Goal: Information Seeking & Learning: Understand process/instructions

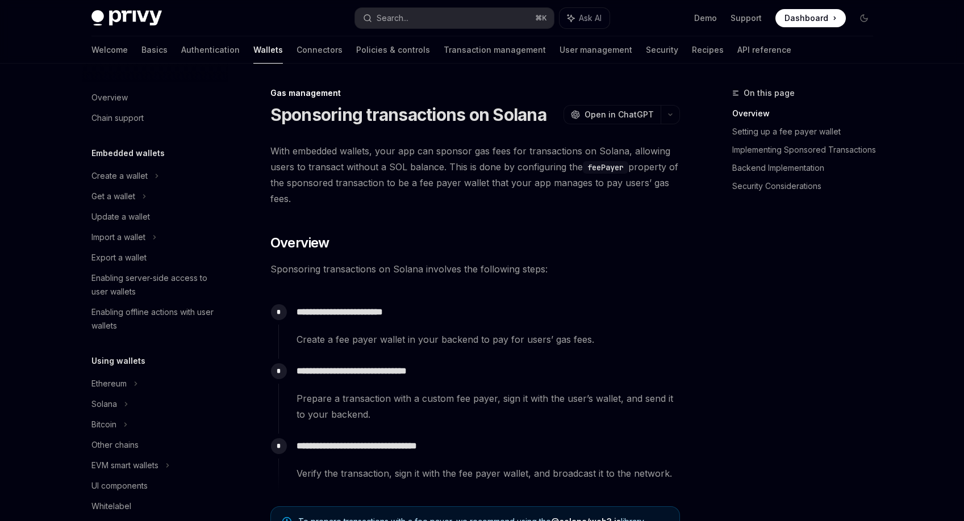
scroll to position [461, 0]
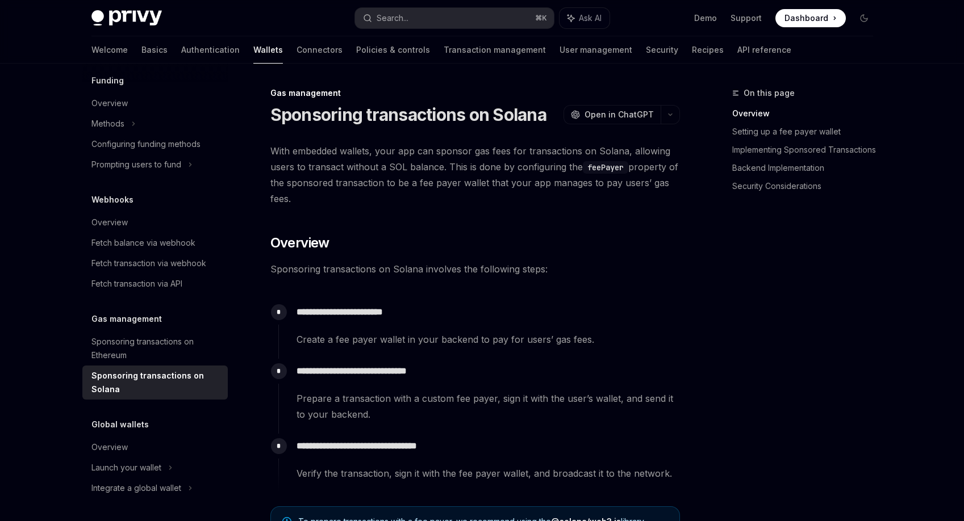
click at [540, 241] on h2 "​ Overview" at bounding box center [475, 243] width 410 height 18
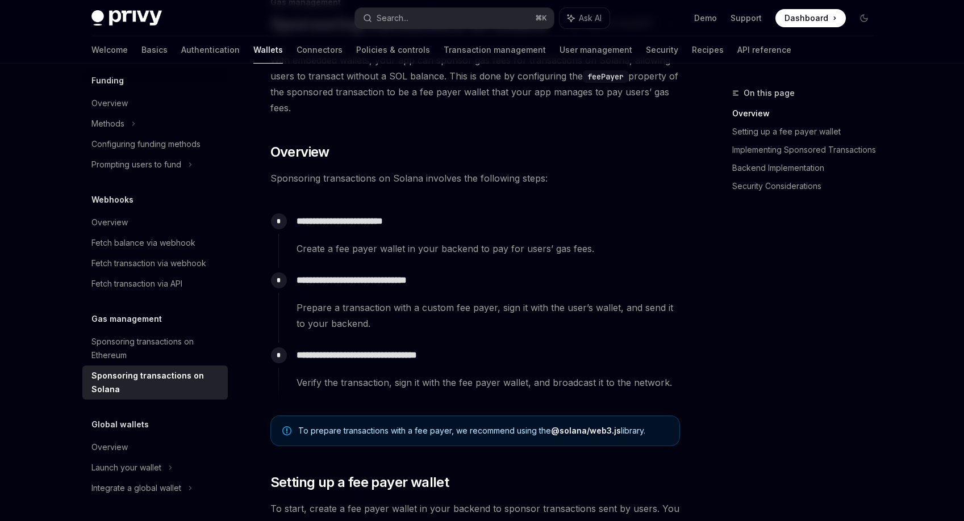
scroll to position [90, 0]
click at [560, 214] on div "**********" at bounding box center [479, 234] width 402 height 48
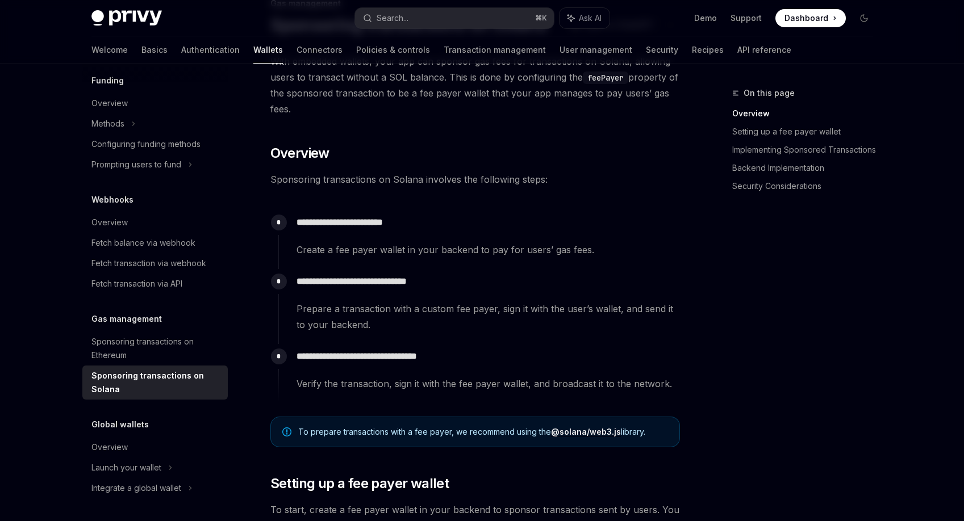
click at [554, 223] on p "**********" at bounding box center [488, 223] width 383 height 16
click at [554, 237] on div "**********" at bounding box center [479, 234] width 402 height 48
click at [554, 241] on div "**********" at bounding box center [479, 234] width 402 height 48
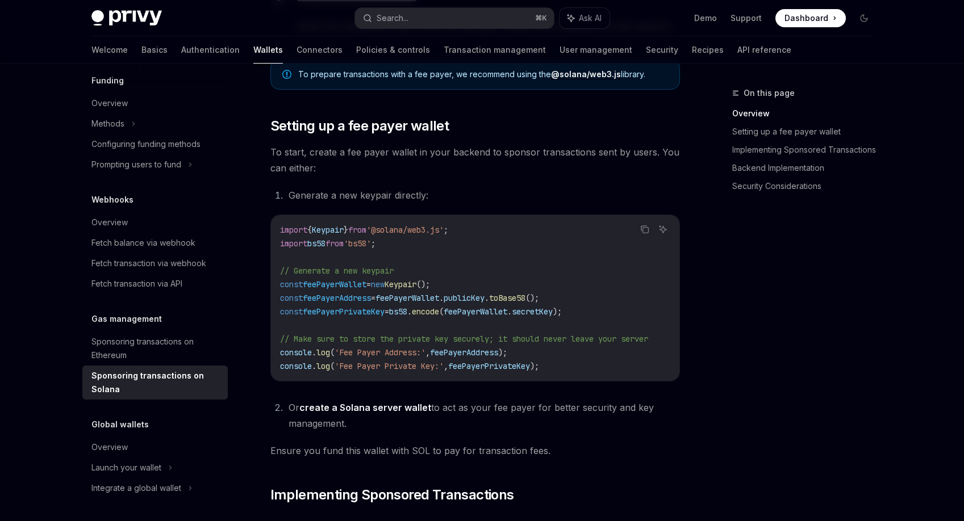
scroll to position [446, 0]
click at [811, 351] on div "On this page Overview Setting up a fee payer wallet Implementing Sponsored Tran…" at bounding box center [795, 303] width 173 height 435
click at [802, 340] on div "On this page Overview Setting up a fee payer wallet Implementing Sponsored Tran…" at bounding box center [795, 303] width 173 height 435
click at [802, 343] on div "On this page Overview Setting up a fee payer wallet Implementing Sponsored Tran…" at bounding box center [795, 303] width 173 height 435
click at [363, 411] on link "create a Solana server wallet" at bounding box center [365, 409] width 132 height 12
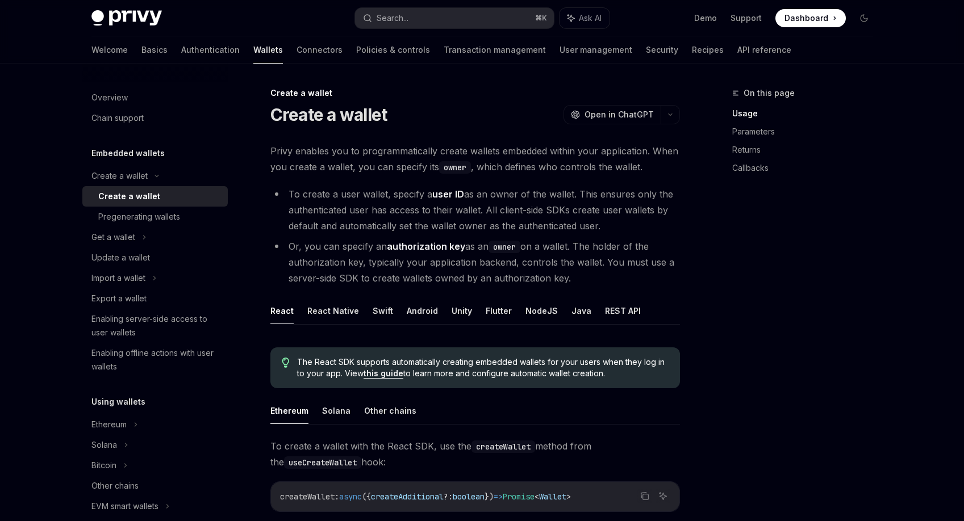
click at [450, 144] on span "Privy enables you to programmatically create wallets embedded within your appli…" at bounding box center [475, 159] width 410 height 32
click at [449, 149] on span "Privy enables you to programmatically create wallets embedded within your appli…" at bounding box center [475, 159] width 410 height 32
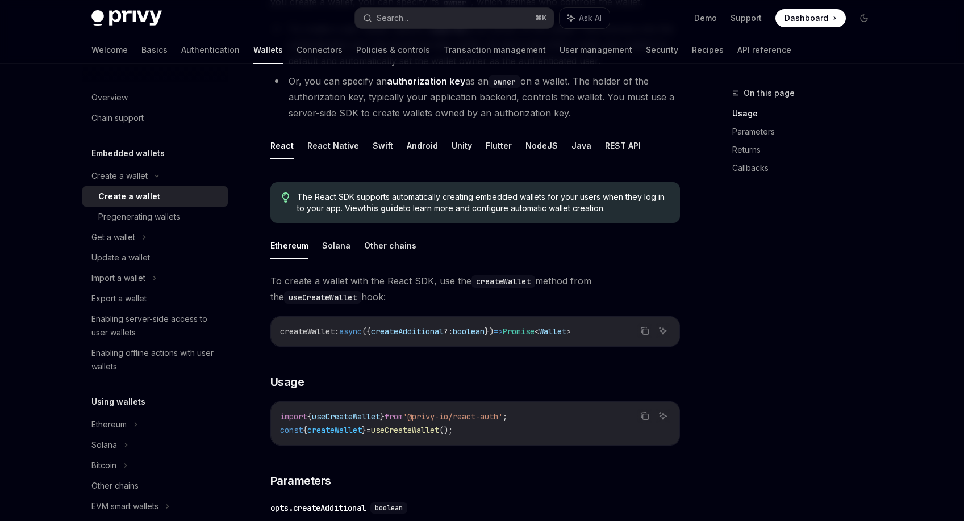
scroll to position [164, 0]
click at [333, 252] on button "Solana" at bounding box center [336, 247] width 28 height 27
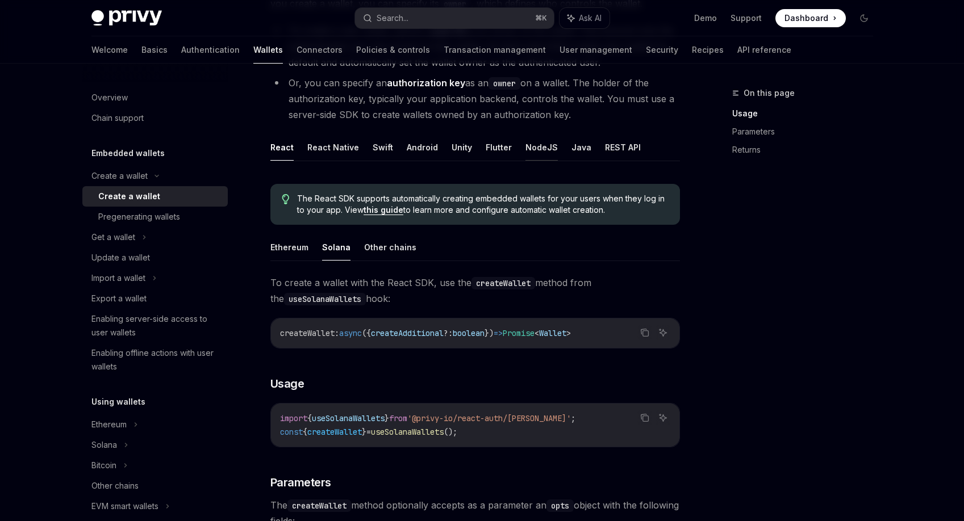
click at [531, 153] on button "NodeJS" at bounding box center [541, 147] width 32 height 27
type textarea "*"
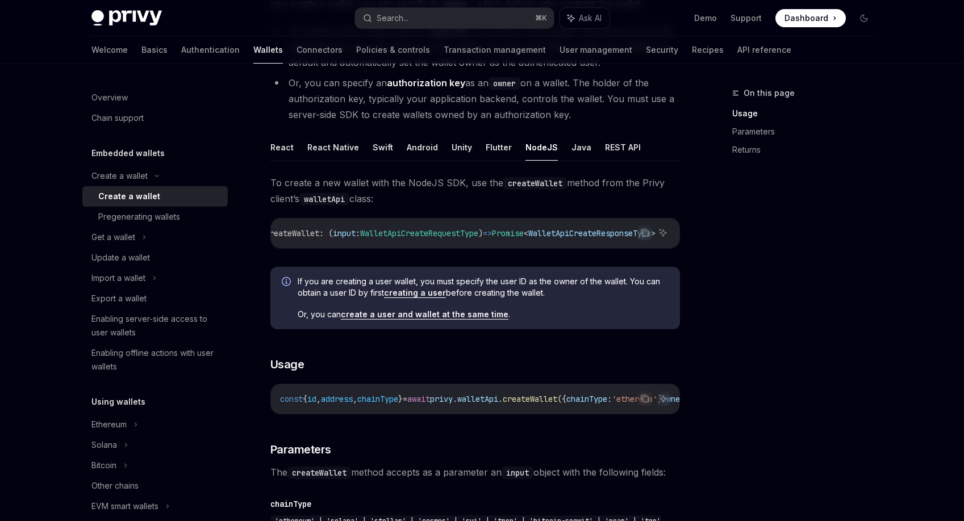
scroll to position [0, 16]
click at [777, 205] on div "On this page Usage Parameters Returns" at bounding box center [795, 303] width 173 height 435
click at [719, 283] on div "On this page Usage Parameters Returns" at bounding box center [795, 303] width 173 height 435
click at [740, 187] on div "On this page Usage Parameters Returns" at bounding box center [795, 303] width 173 height 435
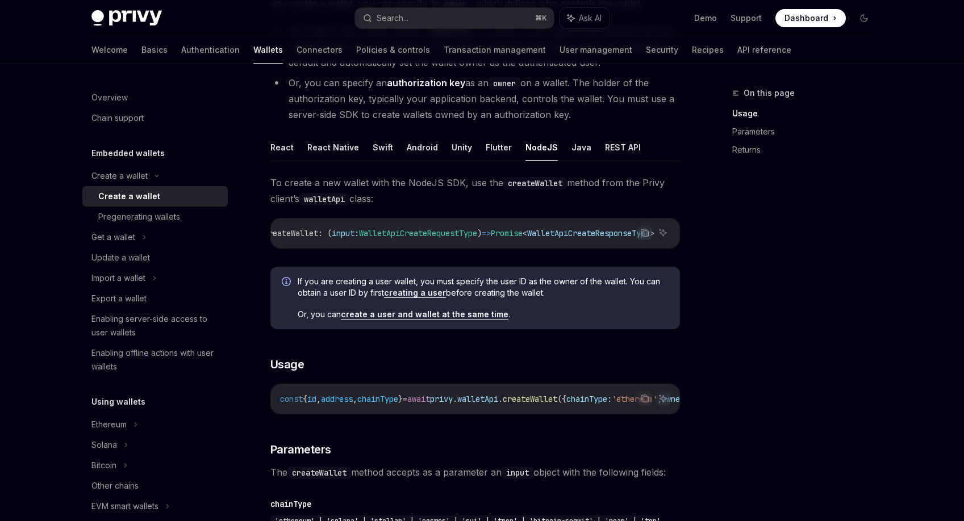
click at [726, 248] on div "On this page Usage Parameters Returns" at bounding box center [795, 303] width 173 height 435
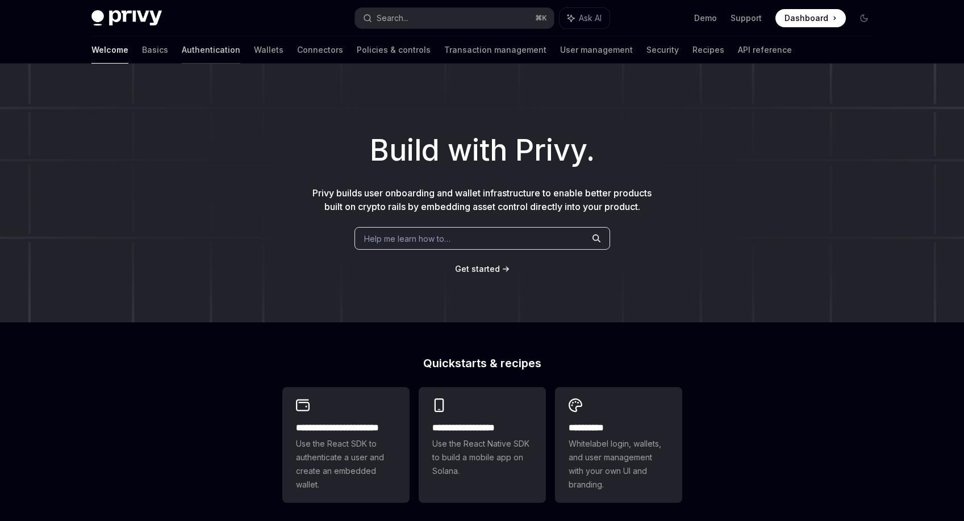
click at [182, 49] on link "Authentication" at bounding box center [211, 49] width 59 height 27
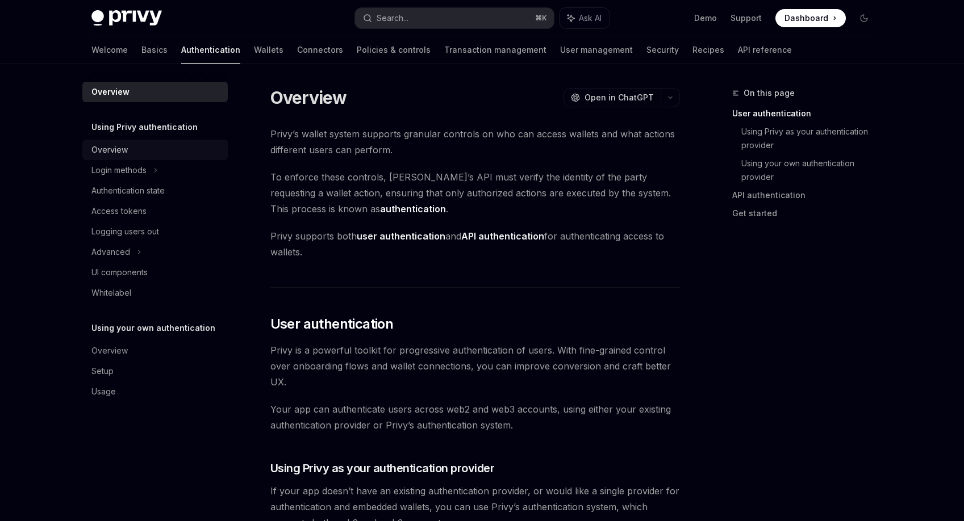
click at [143, 151] on div "Overview" at bounding box center [156, 150] width 130 height 14
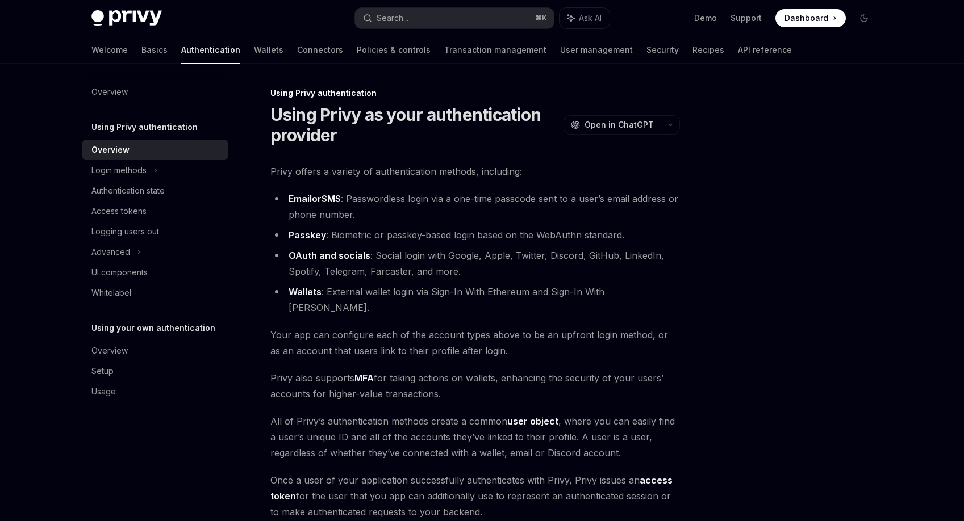
click at [371, 192] on li "Email or SMS : Passwordless login via a one-time passcode sent to a user’s emai…" at bounding box center [475, 207] width 410 height 32
click at [411, 327] on span "Your app can configure each of the account types above to be an upfront login m…" at bounding box center [475, 343] width 410 height 32
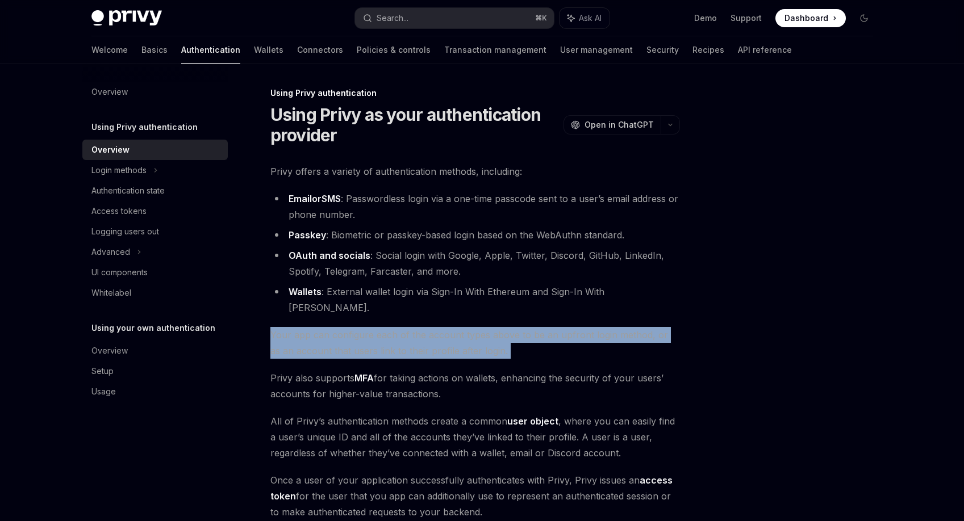
click at [411, 327] on span "Your app can configure each of the account types above to be an upfront login m…" at bounding box center [475, 343] width 410 height 32
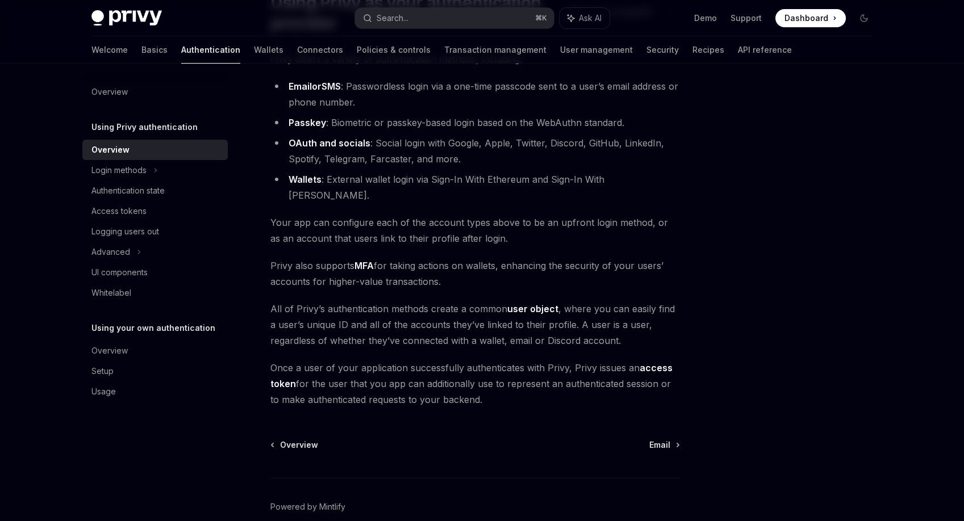
scroll to position [112, 0]
click at [183, 351] on div "Overview" at bounding box center [156, 351] width 130 height 14
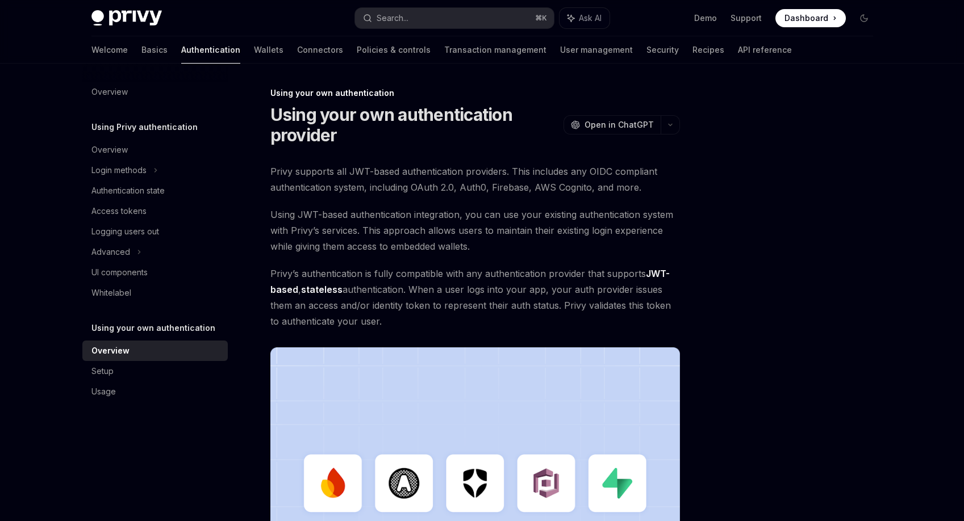
click at [453, 263] on div "Privy supports all JWT-based authentication providers. This includes any OIDC c…" at bounding box center [475, 402] width 410 height 477
click at [408, 252] on span "Using JWT-based authentication integration, you can use your existing authentic…" at bounding box center [475, 231] width 410 height 48
click at [174, 275] on div "UI components" at bounding box center [156, 273] width 130 height 14
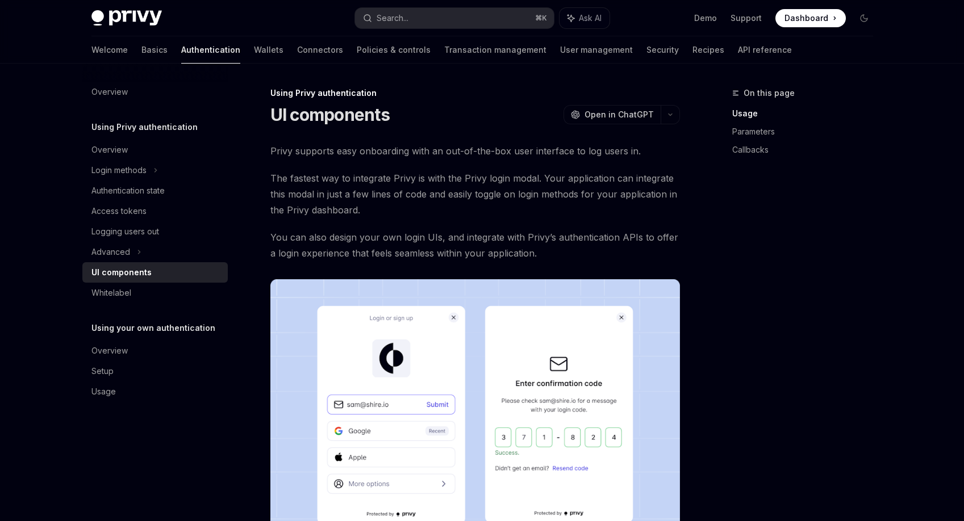
click at [362, 231] on span "You can also design your own login UIs, and integrate with Privy’s authenticati…" at bounding box center [475, 245] width 410 height 32
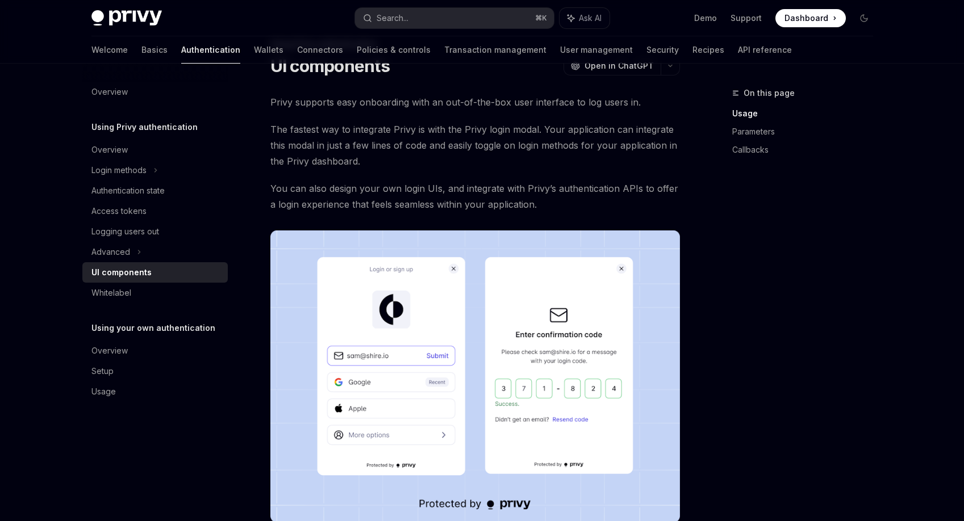
scroll to position [46, 0]
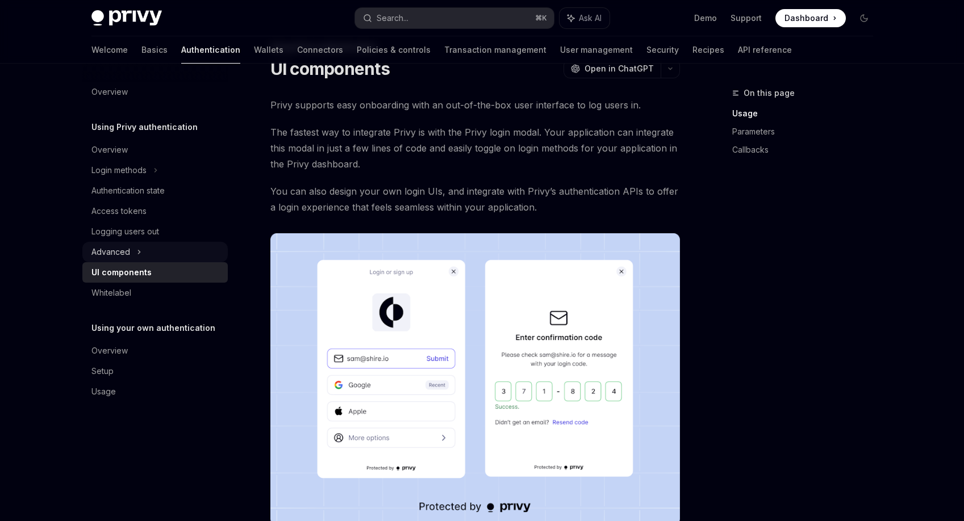
click at [153, 254] on div "Advanced" at bounding box center [154, 252] width 145 height 20
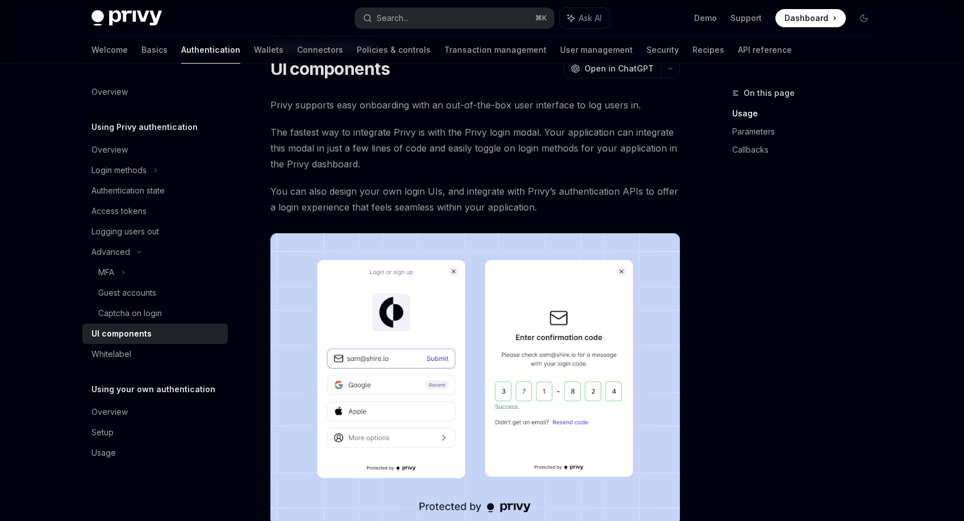
click at [395, 215] on span "You can also design your own login UIs, and integrate with Privy’s authenticati…" at bounding box center [475, 199] width 410 height 32
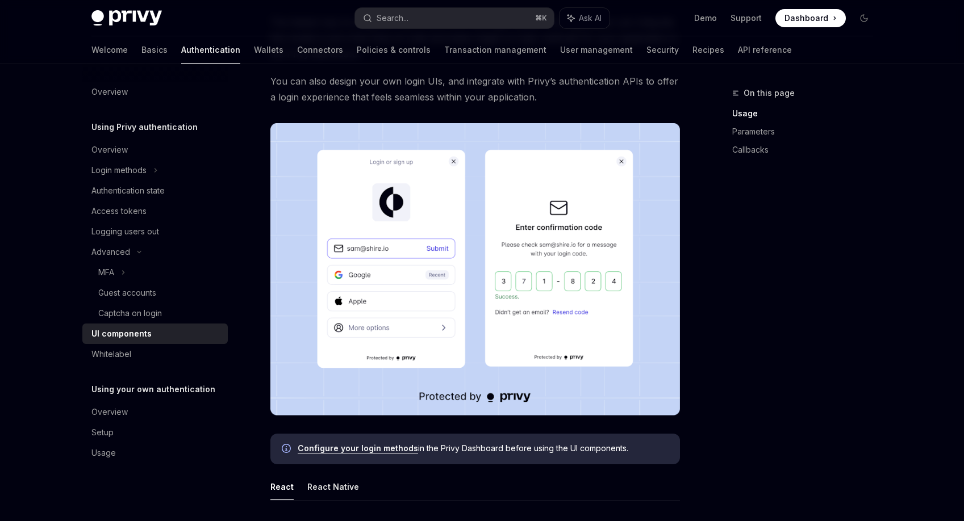
scroll to position [154, 0]
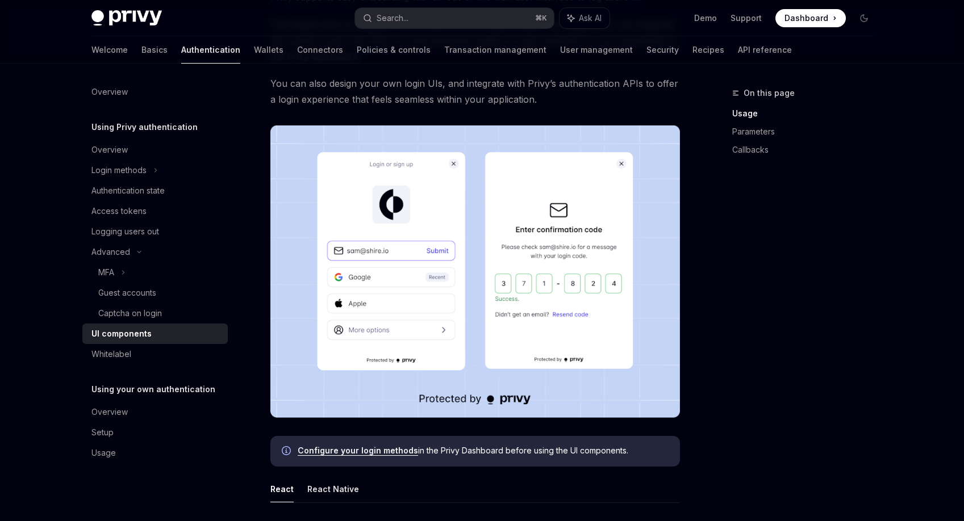
click at [741, 245] on div "On this page Usage Parameters Callbacks" at bounding box center [795, 303] width 173 height 435
click at [736, 258] on div "On this page Usage Parameters Callbacks" at bounding box center [795, 303] width 173 height 435
click at [731, 256] on div "On this page Usage Parameters Callbacks" at bounding box center [795, 303] width 173 height 435
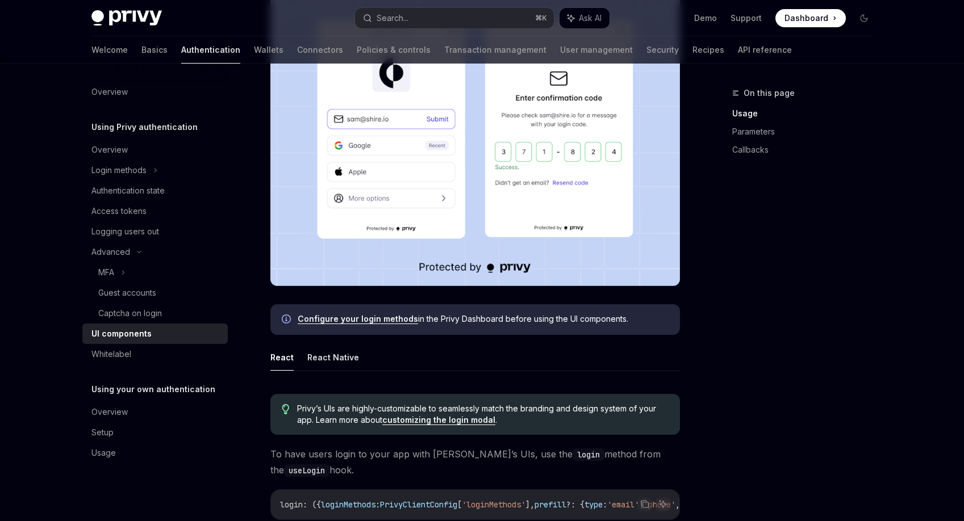
scroll to position [289, 0]
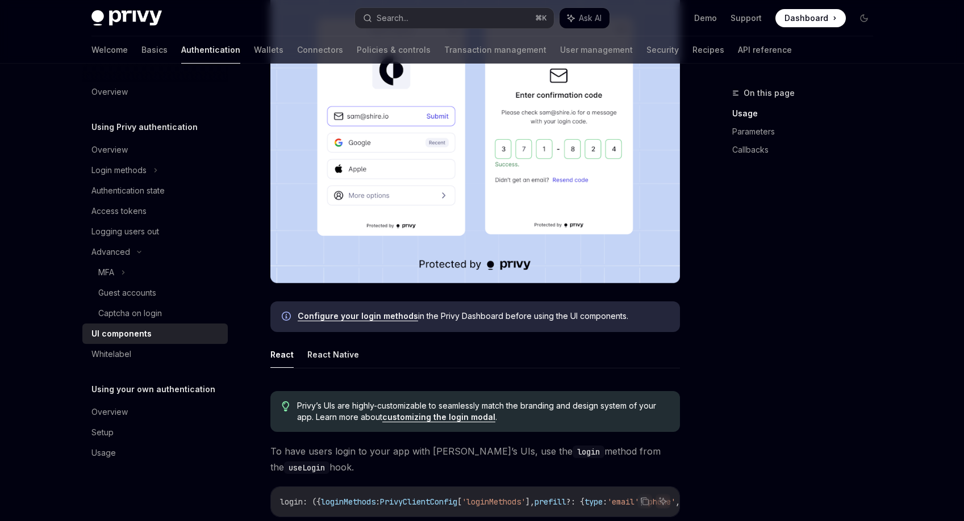
click at [731, 256] on div "On this page Usage Parameters Callbacks" at bounding box center [795, 303] width 173 height 435
click at [725, 282] on div "On this page Usage Parameters Callbacks" at bounding box center [795, 303] width 173 height 435
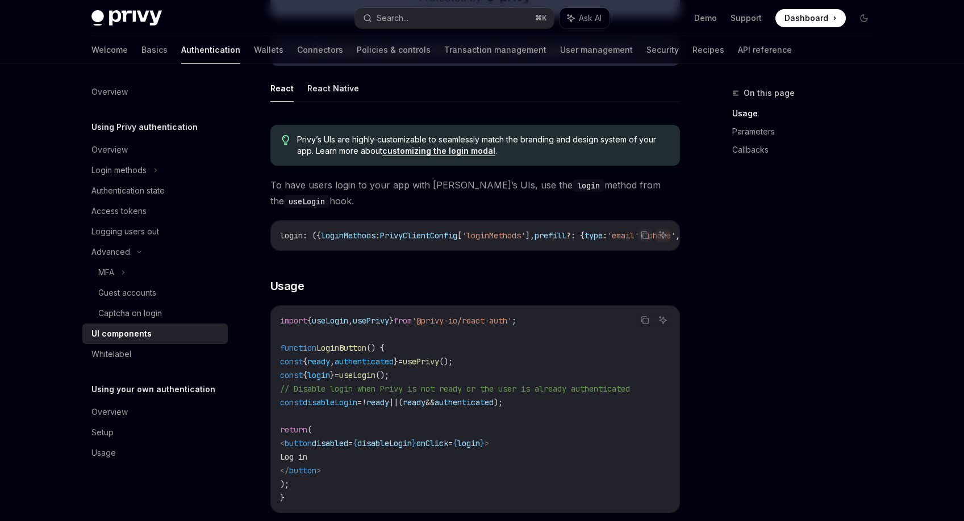
scroll to position [554, 0]
click at [815, 230] on div "On this page Usage Parameters Callbacks" at bounding box center [795, 303] width 173 height 435
click at [800, 249] on div "On this page Usage Parameters Callbacks" at bounding box center [795, 303] width 173 height 435
click at [183, 169] on div "Login methods" at bounding box center [154, 170] width 145 height 20
type textarea "*"
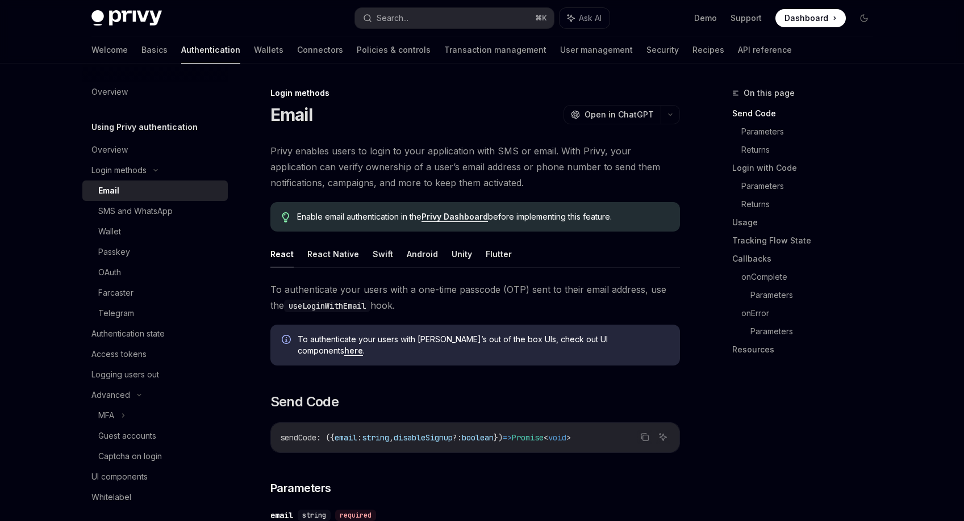
click at [361, 182] on span "Privy enables users to login to your application with SMS or email. With Privy,…" at bounding box center [475, 167] width 410 height 48
click at [398, 165] on span "Privy enables users to login to your application with SMS or email. With Privy,…" at bounding box center [475, 167] width 410 height 48
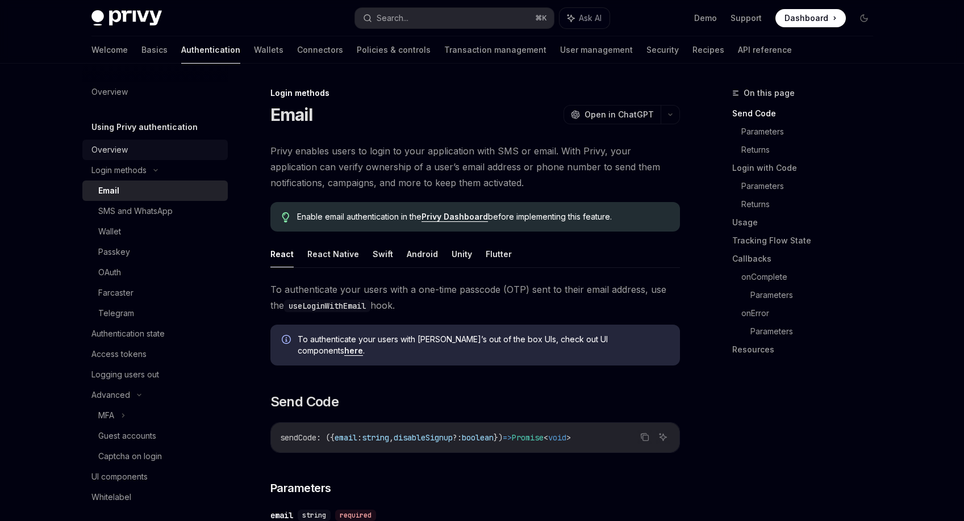
click at [131, 147] on div "Overview" at bounding box center [156, 150] width 130 height 14
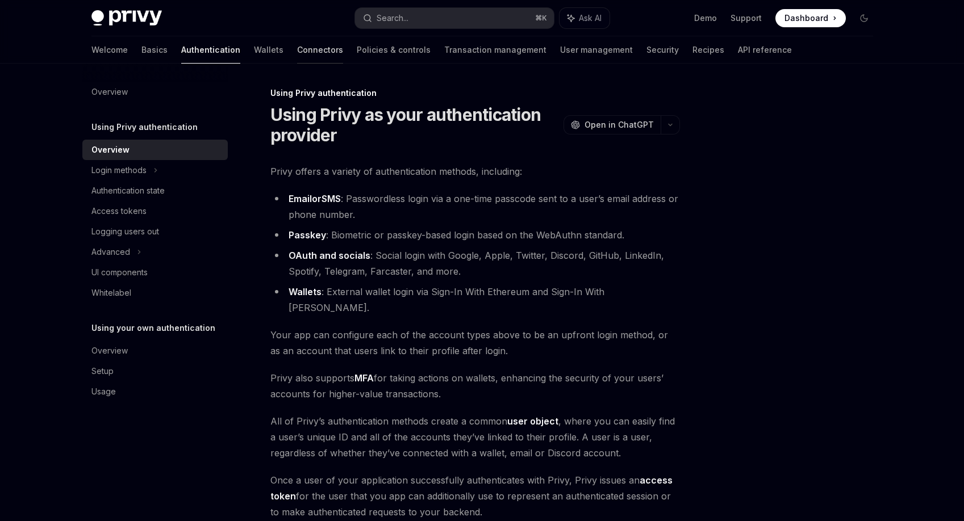
click at [297, 50] on link "Connectors" at bounding box center [320, 49] width 46 height 27
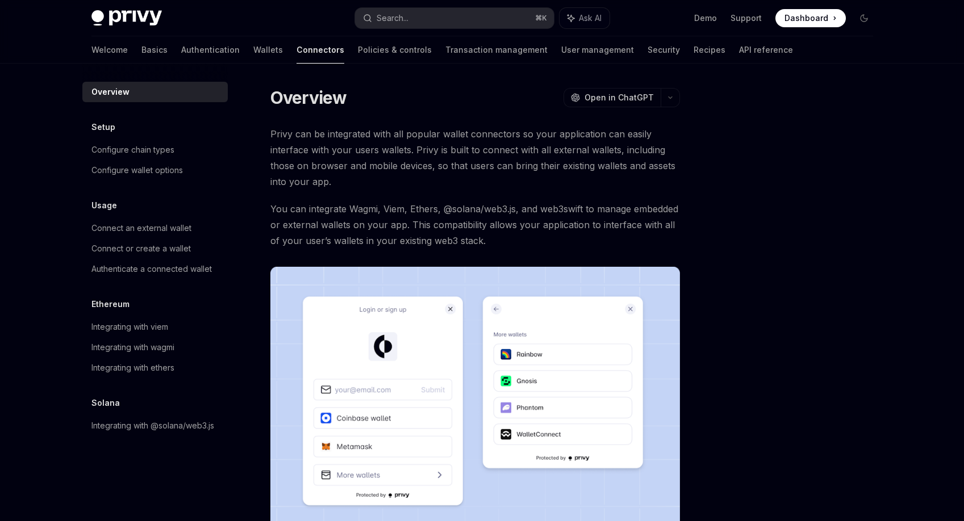
click at [393, 152] on span "Privy can be integrated with all popular wallet connectors so your application …" at bounding box center [475, 158] width 410 height 64
click at [383, 179] on span "Privy can be integrated with all popular wallet connectors so your application …" at bounding box center [475, 158] width 410 height 64
click at [383, 178] on span "Privy can be integrated with all popular wallet connectors so your application …" at bounding box center [475, 158] width 410 height 64
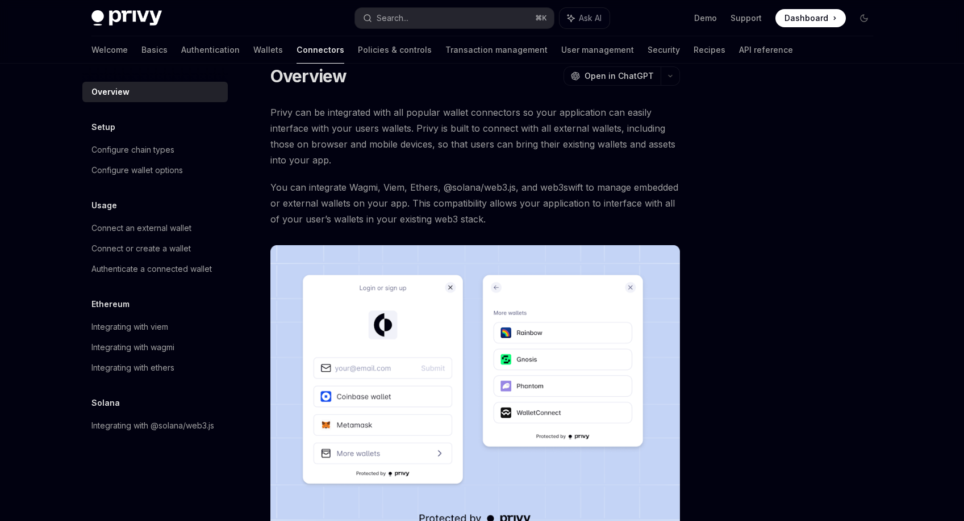
scroll to position [13, 0]
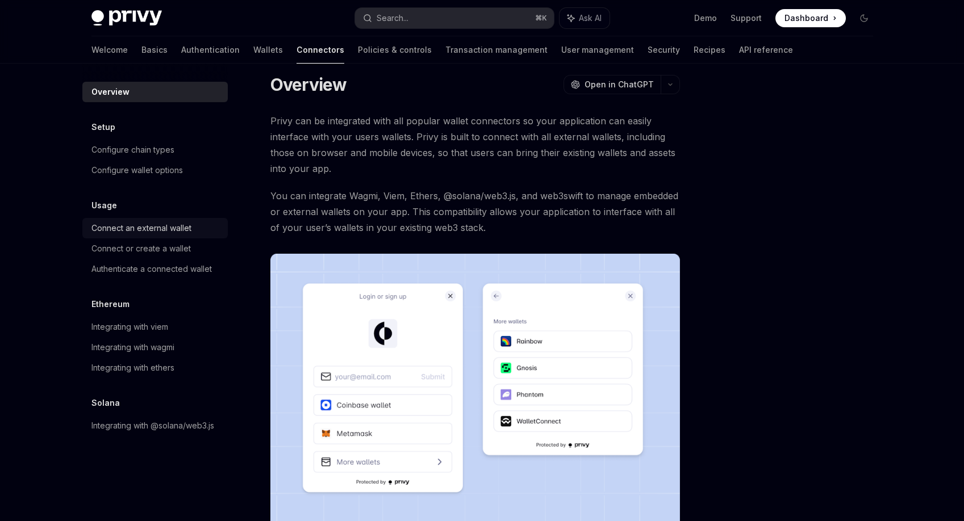
click at [173, 231] on div "Connect an external wallet" at bounding box center [141, 229] width 100 height 14
type textarea "*"
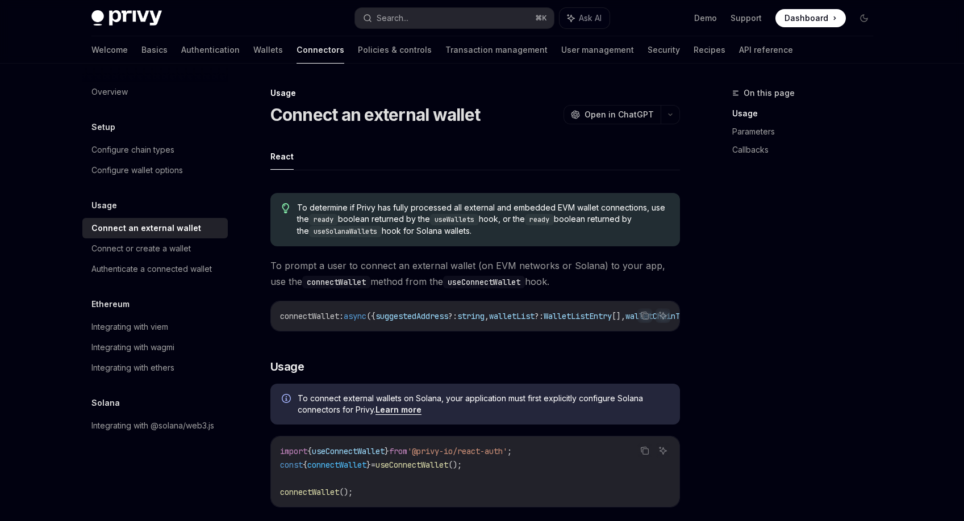
click at [429, 270] on span "To prompt a user to connect an external wallet (on EVM networks or Solana) to y…" at bounding box center [475, 274] width 410 height 32
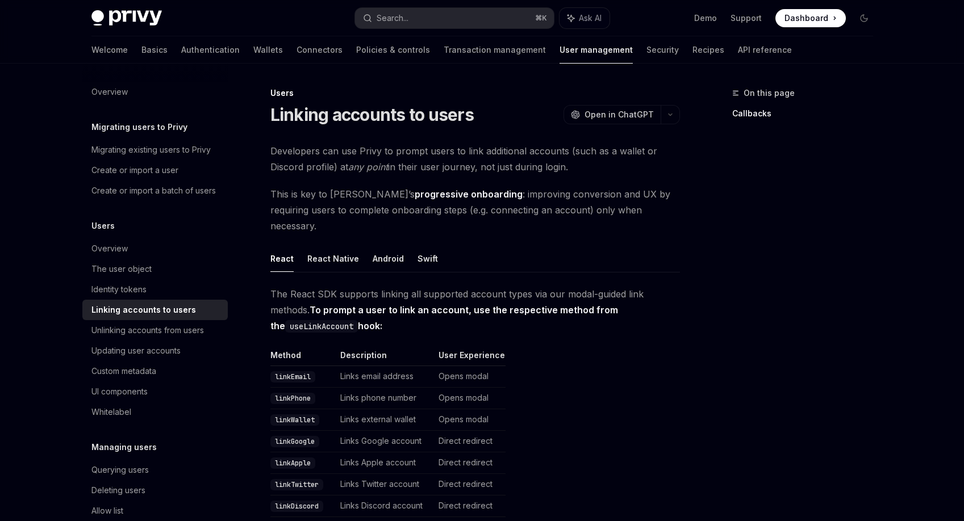
click at [448, 173] on span "Developers can use Privy to prompt users to link additional accounts (such as a…" at bounding box center [475, 159] width 410 height 32
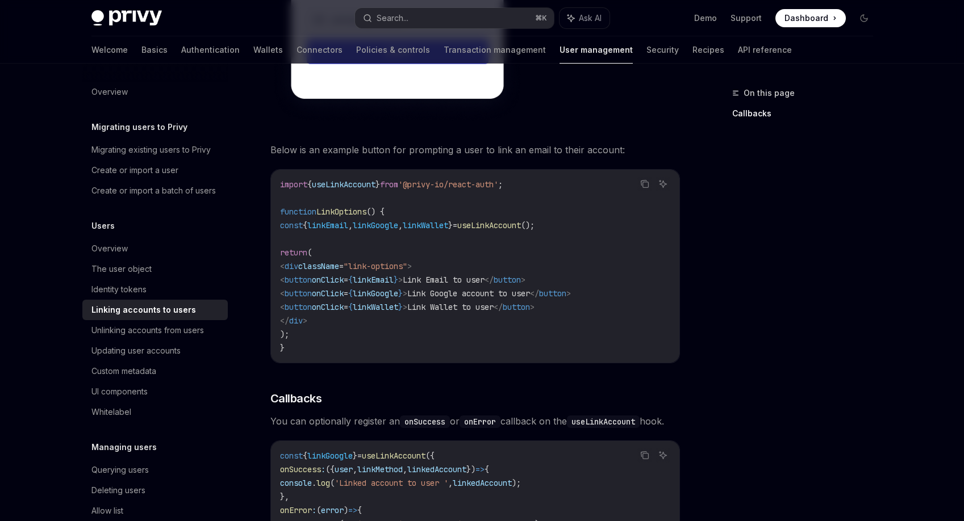
scroll to position [912, 0]
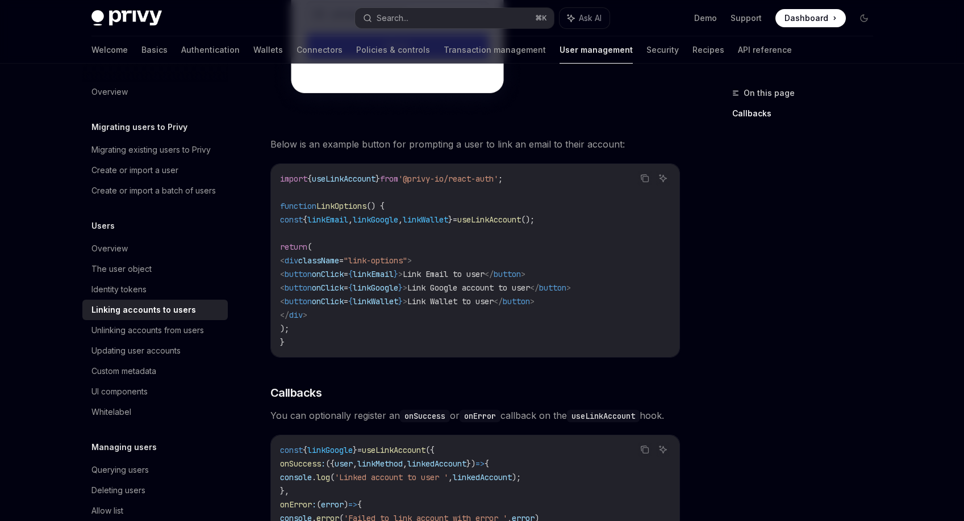
click at [787, 270] on div "On this page Callbacks" at bounding box center [795, 303] width 173 height 435
click at [786, 268] on div "On this page Callbacks" at bounding box center [795, 303] width 173 height 435
click at [778, 257] on div "On this page Callbacks" at bounding box center [795, 303] width 173 height 435
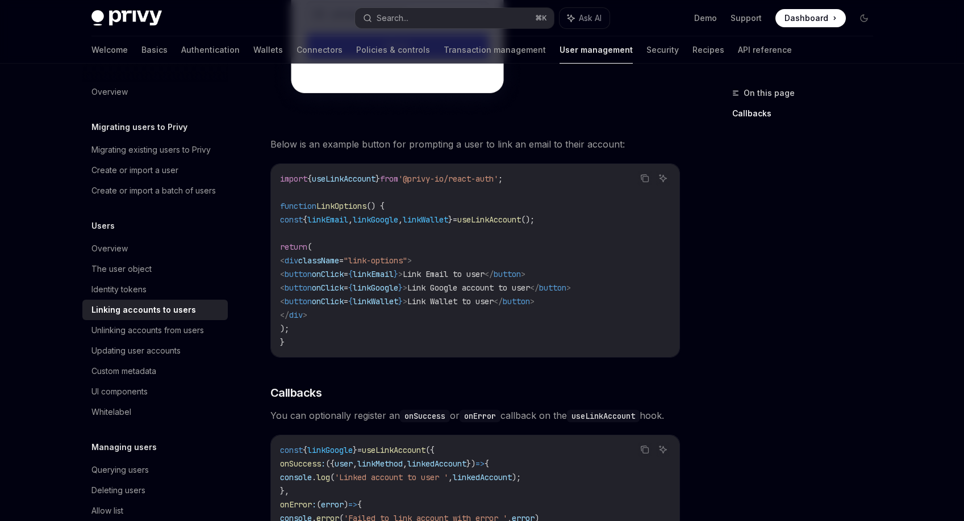
click at [773, 272] on div "On this page Callbacks" at bounding box center [795, 303] width 173 height 435
click at [759, 255] on div "On this page Callbacks" at bounding box center [795, 303] width 173 height 435
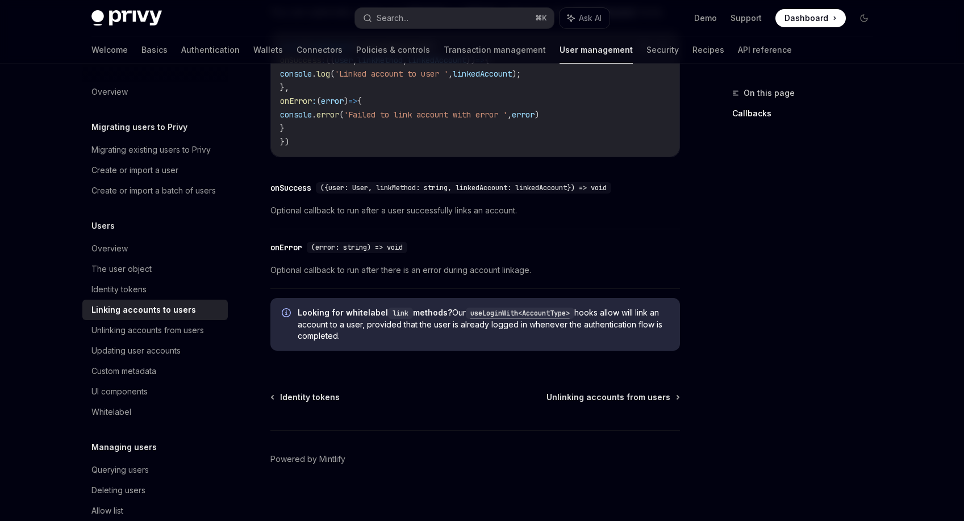
scroll to position [1322, 0]
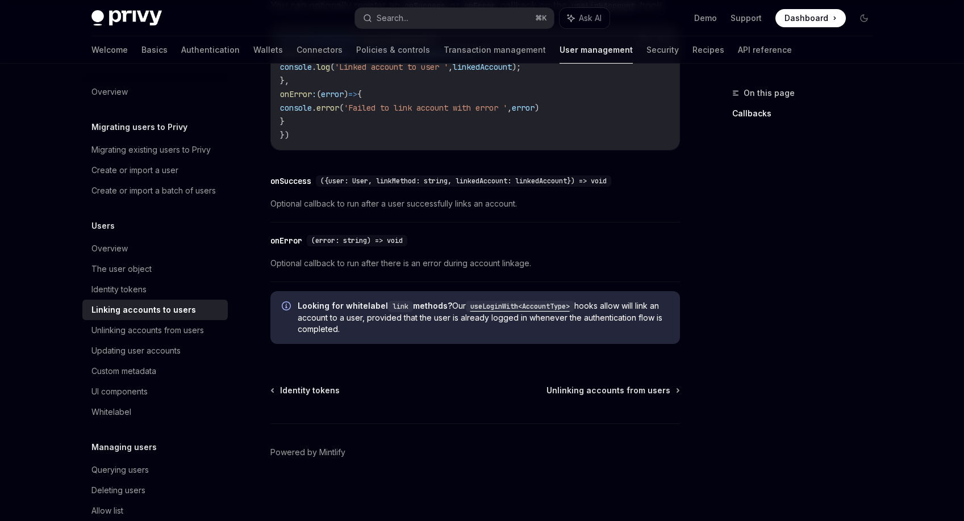
click at [759, 255] on div "On this page Callbacks" at bounding box center [795, 303] width 173 height 435
click at [762, 243] on div "On this page Callbacks" at bounding box center [795, 303] width 173 height 435
click at [746, 248] on div "On this page Callbacks" at bounding box center [795, 303] width 173 height 435
click at [742, 257] on div "On this page Callbacks" at bounding box center [795, 303] width 173 height 435
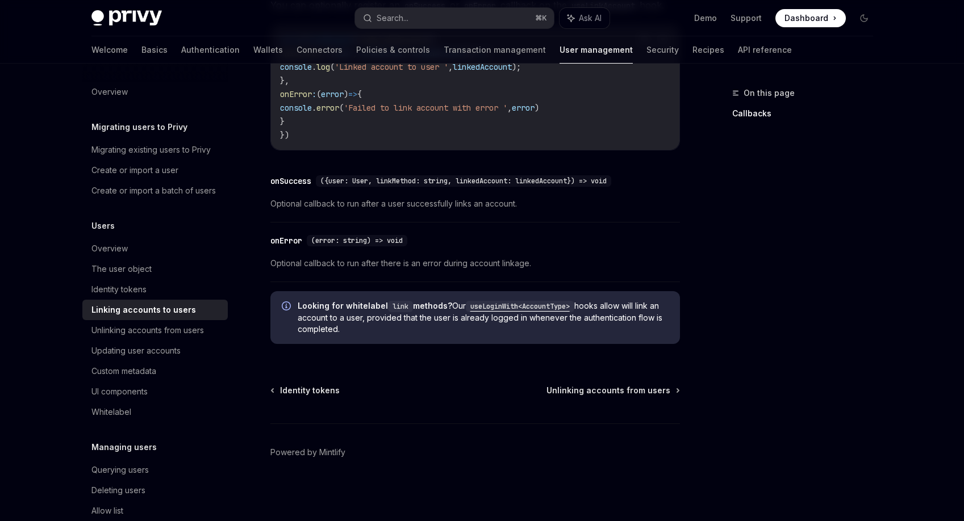
click at [736, 257] on div "On this page Callbacks" at bounding box center [795, 303] width 173 height 435
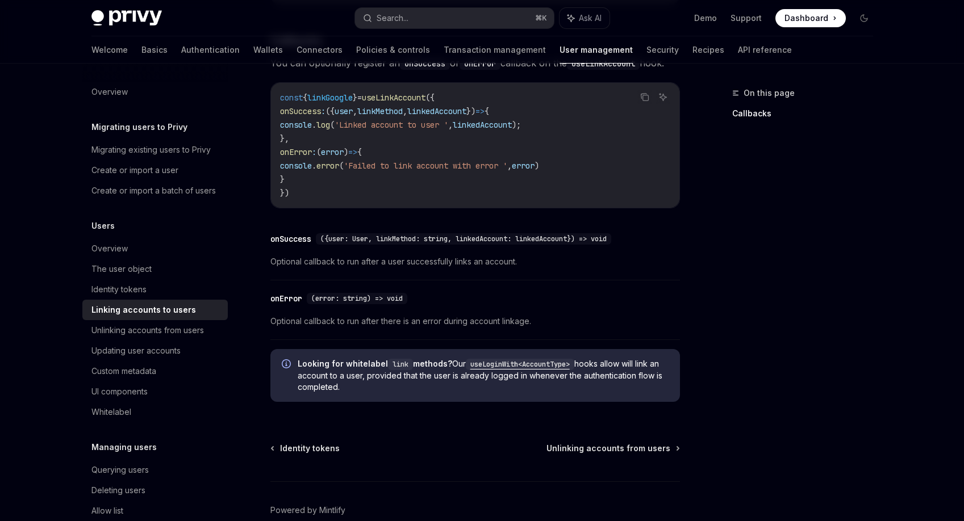
scroll to position [1261, 0]
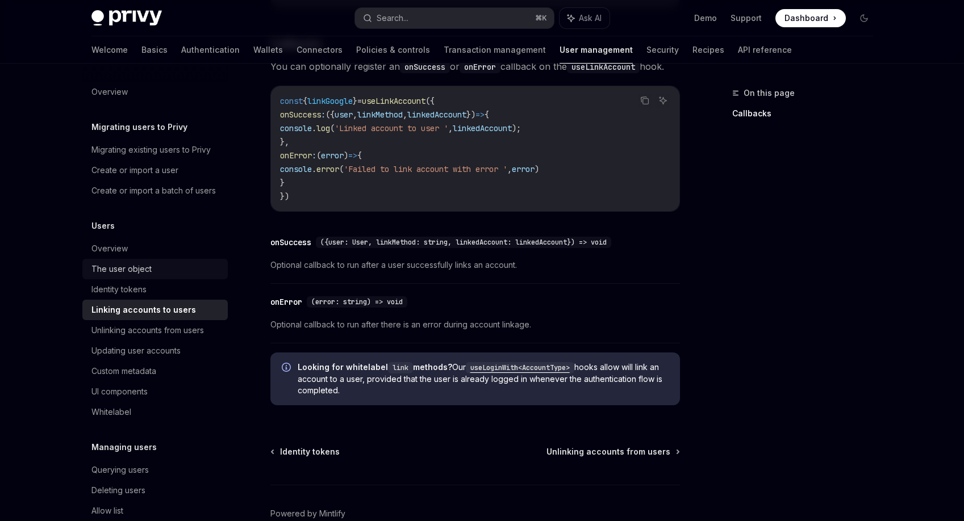
click at [120, 275] on link "The user object" at bounding box center [154, 269] width 145 height 20
type textarea "*"
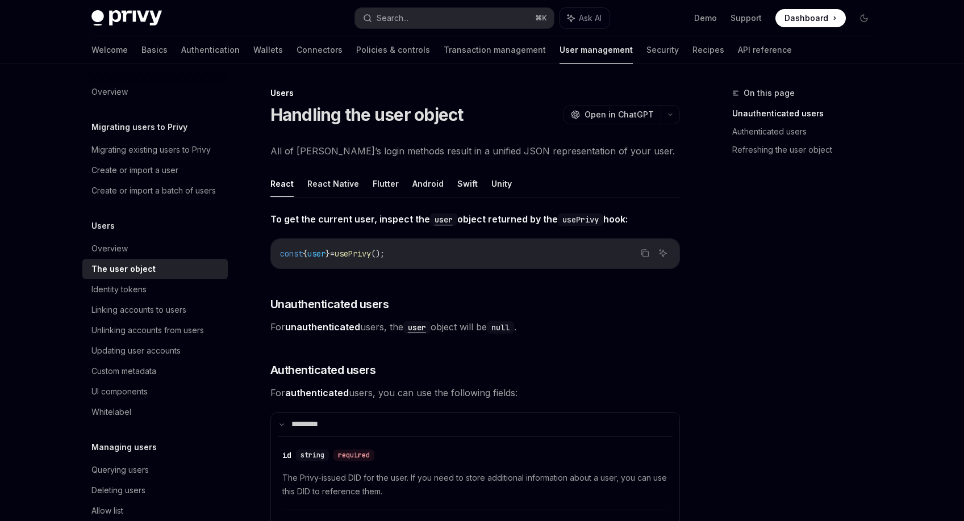
click at [870, 275] on div "On this page Unauthenticated users Authenticated users Refreshing the user obje…" at bounding box center [795, 303] width 173 height 435
click at [866, 264] on div "On this page Unauthenticated users Authenticated users Refreshing the user obje…" at bounding box center [795, 303] width 173 height 435
click at [849, 239] on div "On this page Unauthenticated users Authenticated users Refreshing the user obje…" at bounding box center [795, 303] width 173 height 435
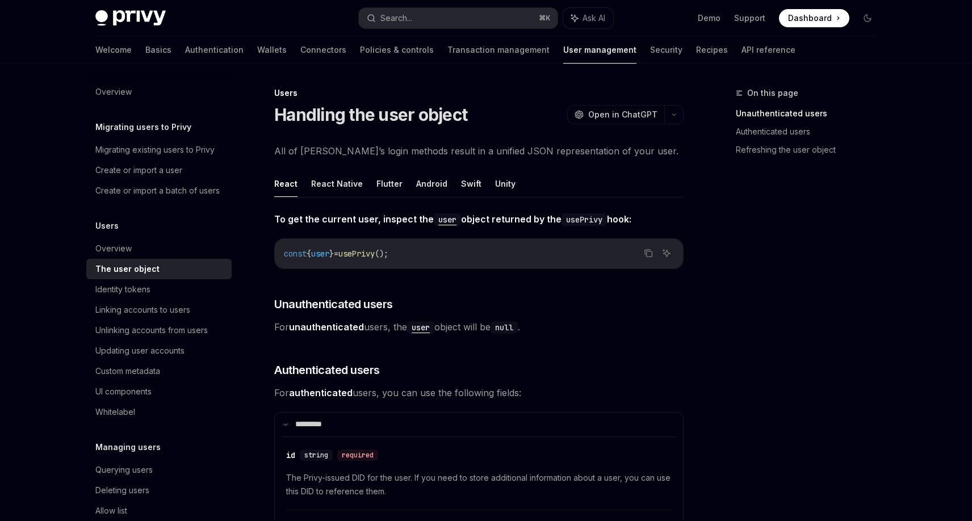
click at [798, 257] on div "On this page Unauthenticated users Authenticated users Refreshing the user obje…" at bounding box center [799, 303] width 173 height 435
